Goal: Check status: Check status

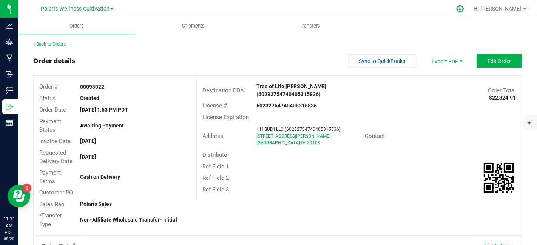
click at [464, 8] on icon at bounding box center [459, 8] width 7 height 7
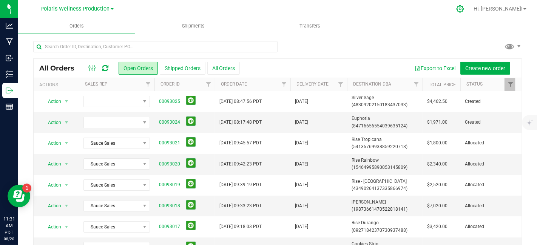
click at [464, 8] on icon at bounding box center [460, 9] width 8 height 8
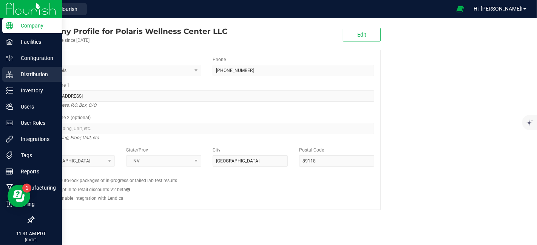
click at [20, 74] on p "Distribution" at bounding box center [35, 74] width 45 height 9
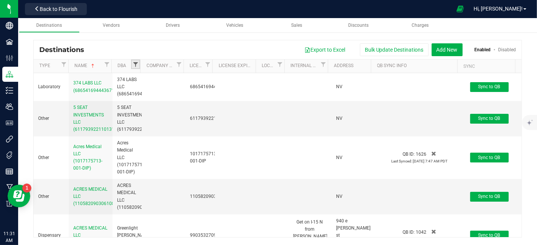
click at [136, 65] on span "Filter" at bounding box center [136, 65] width 6 height 6
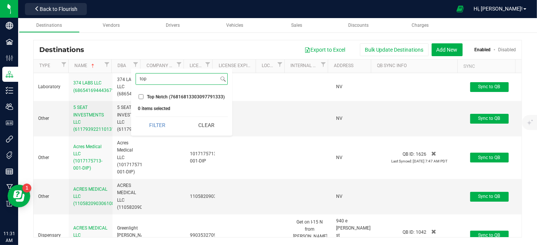
type input "top"
click at [141, 97] on input "Top Notch (76816813303097791333)" at bounding box center [141, 96] width 5 height 5
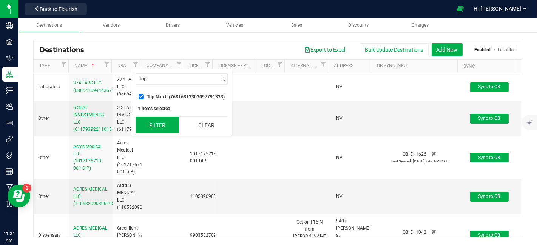
click at [159, 128] on button "Filter" at bounding box center [157, 125] width 43 height 17
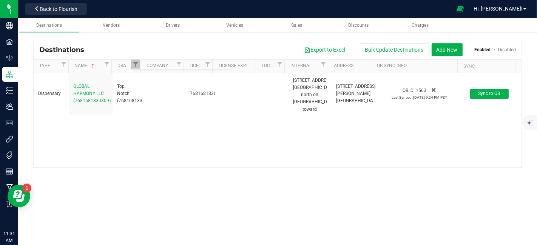
checkbox input "true"
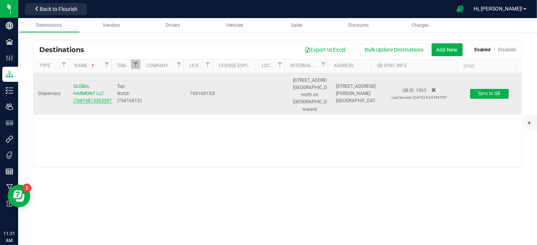
click at [90, 95] on span "GLOBAL HARMONY LLC (76816813303097791333)" at bounding box center [101, 94] width 56 height 20
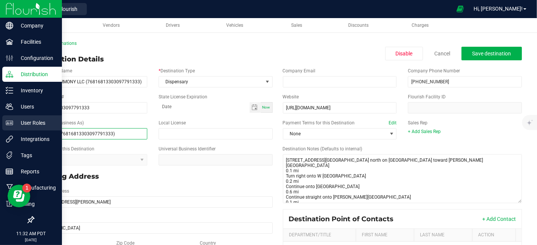
drag, startPoint x: 123, startPoint y: 134, endPoint x: 7, endPoint y: 128, distance: 116.4
click at [7, 128] on div "Company Facilities Configuration Distribution Inventory Users User Roles Integr…" at bounding box center [268, 122] width 537 height 245
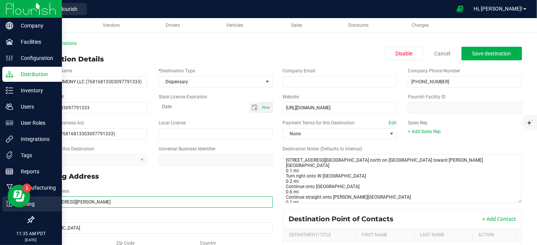
drag, startPoint x: 110, startPoint y: 205, endPoint x: 0, endPoint y: 197, distance: 110.5
click at [0, 197] on div "Company Facilities Configuration Distribution Inventory Users User Roles Integr…" at bounding box center [268, 122] width 537 height 245
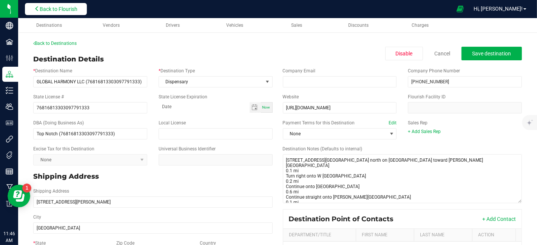
click at [69, 14] on button "Back to Flourish" at bounding box center [56, 9] width 62 height 12
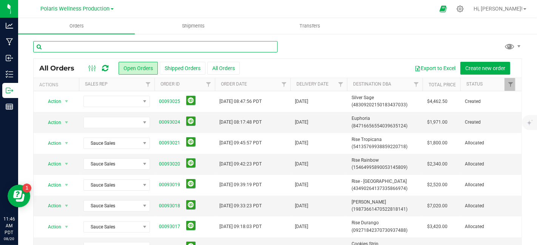
click at [137, 45] on input "text" at bounding box center [155, 46] width 244 height 11
type input "[PERSON_NAME]"
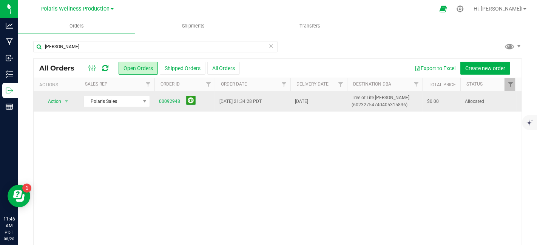
click at [168, 101] on link "00092948" at bounding box center [169, 101] width 21 height 7
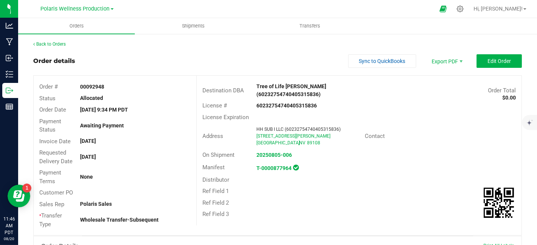
click at [112, 8] on link "Polaris Wellness Production" at bounding box center [77, 8] width 73 height 7
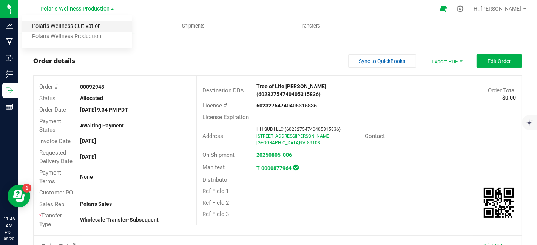
click at [99, 26] on link "Polaris Wellness Cultivation" at bounding box center [77, 27] width 110 height 10
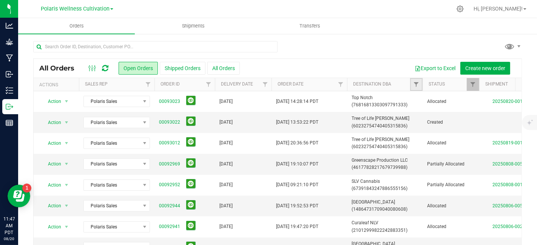
click at [415, 89] on link "Filter" at bounding box center [416, 84] width 12 height 13
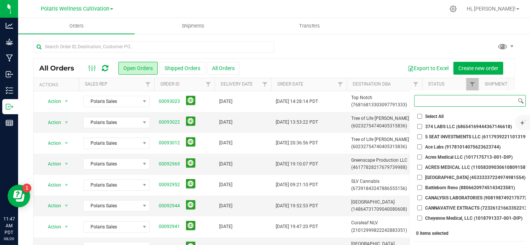
click at [443, 103] on input at bounding box center [466, 101] width 102 height 11
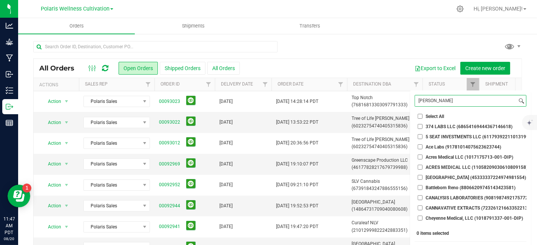
type input "[PERSON_NAME]"
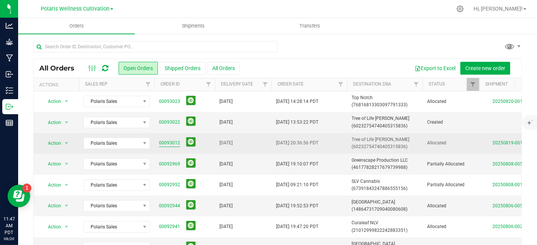
click at [173, 143] on link "00093012" at bounding box center [169, 143] width 21 height 7
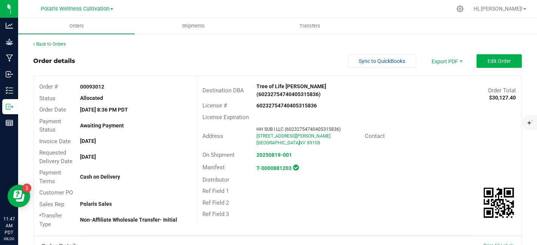
click at [55, 46] on link "Back to Orders" at bounding box center [49, 44] width 32 height 5
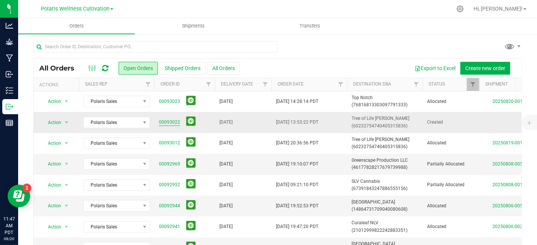
click at [170, 122] on link "00093022" at bounding box center [169, 122] width 21 height 7
